Goal: Task Accomplishment & Management: Use online tool/utility

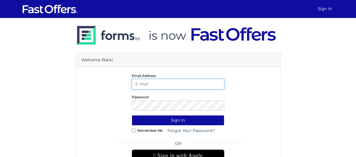
type input "[EMAIL_ADDRESS][DOMAIN_NAME]"
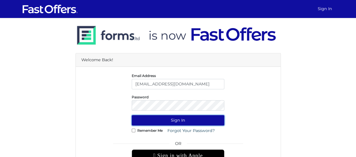
click at [178, 118] on button "Sign In" at bounding box center [178, 120] width 93 height 10
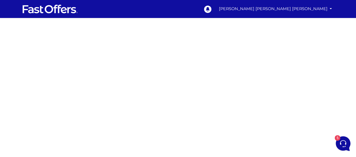
click at [256, 41] on div at bounding box center [178, 158] width 356 height 281
click at [306, 101] on div at bounding box center [178, 158] width 356 height 281
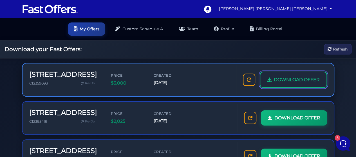
click at [285, 77] on span "DOWNLOAD OFFER" at bounding box center [297, 79] width 46 height 7
